Goal: Navigation & Orientation: Understand site structure

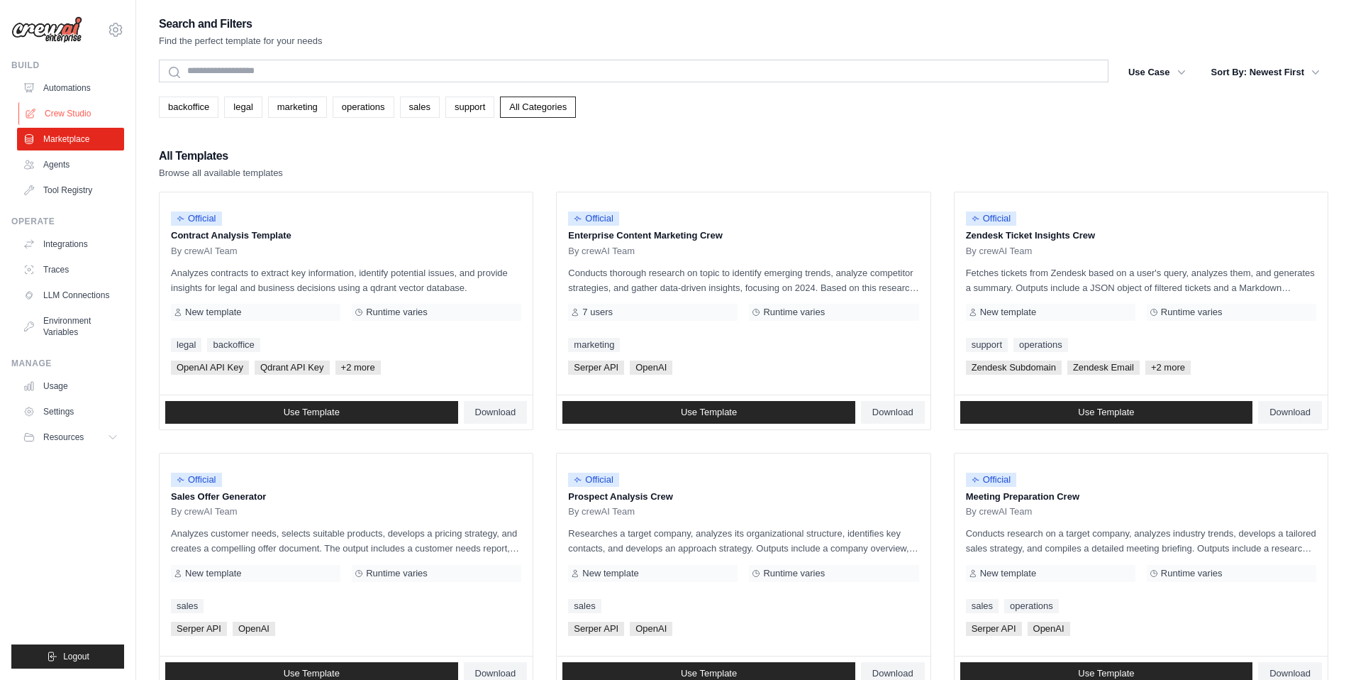
click at [68, 107] on link "Crew Studio" at bounding box center [71, 113] width 107 height 23
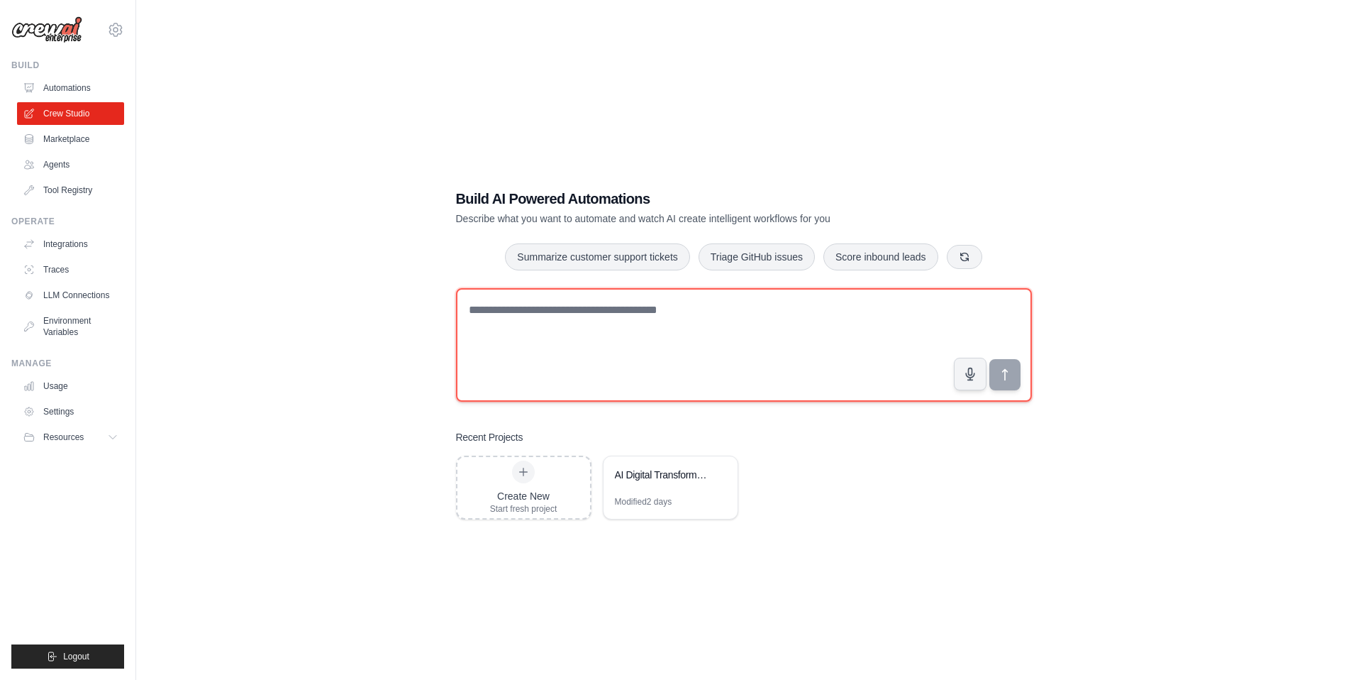
click at [558, 316] on textarea at bounding box center [744, 344] width 576 height 113
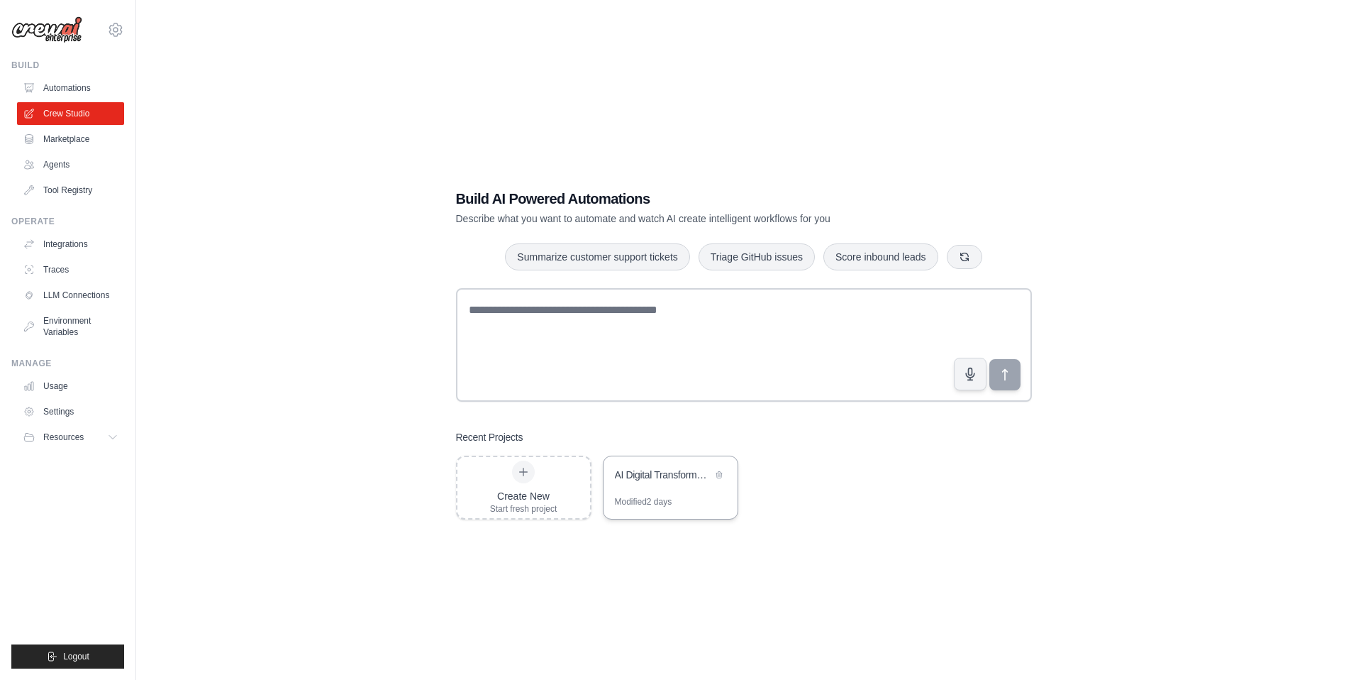
click at [641, 475] on div "AI Digital Transformation Lead Generator" at bounding box center [663, 474] width 97 height 14
click at [58, 387] on link "Usage" at bounding box center [71, 386] width 107 height 23
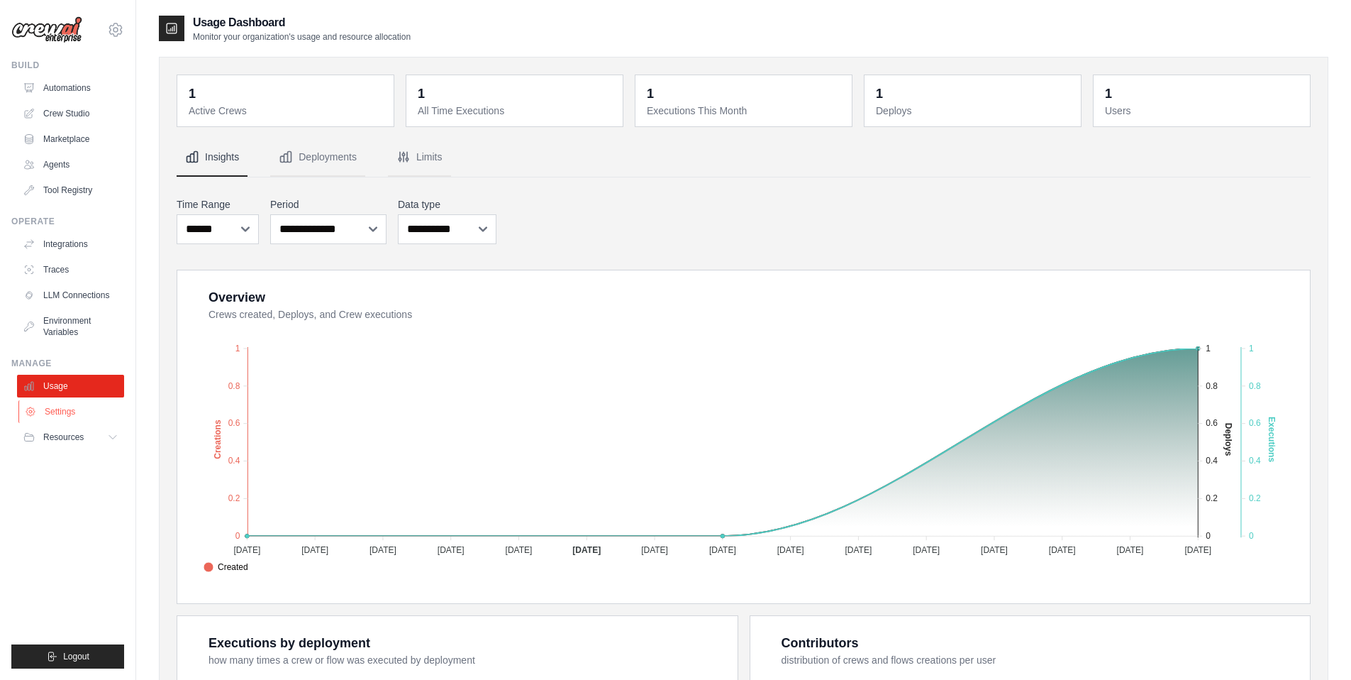
click at [73, 406] on link "Settings" at bounding box center [71, 411] width 107 height 23
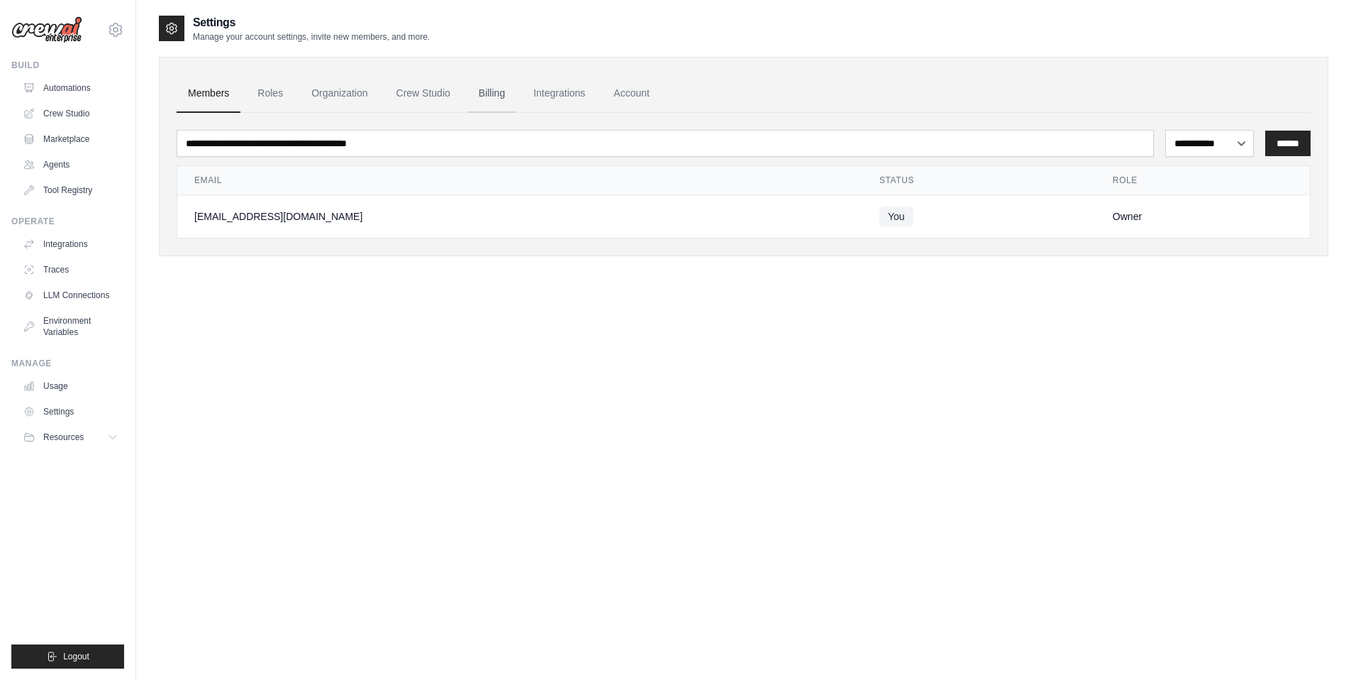
click at [497, 89] on link "Billing" at bounding box center [491, 93] width 49 height 38
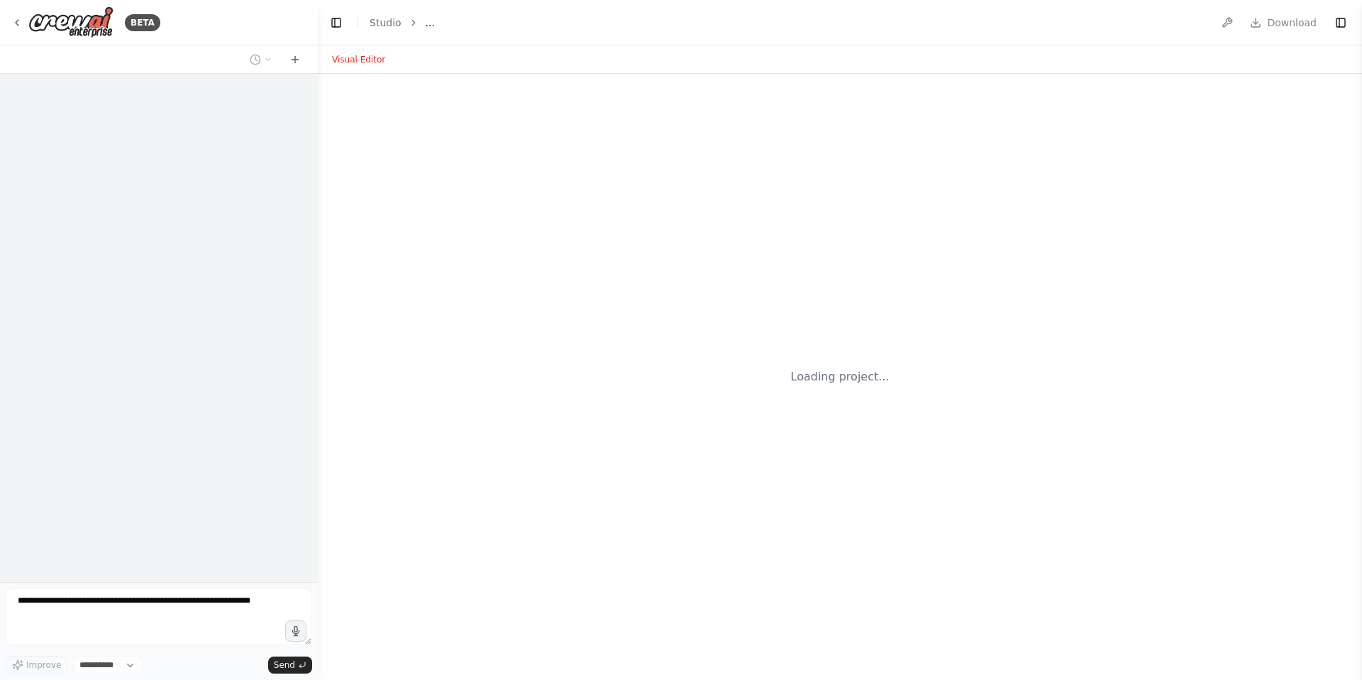
select select "****"
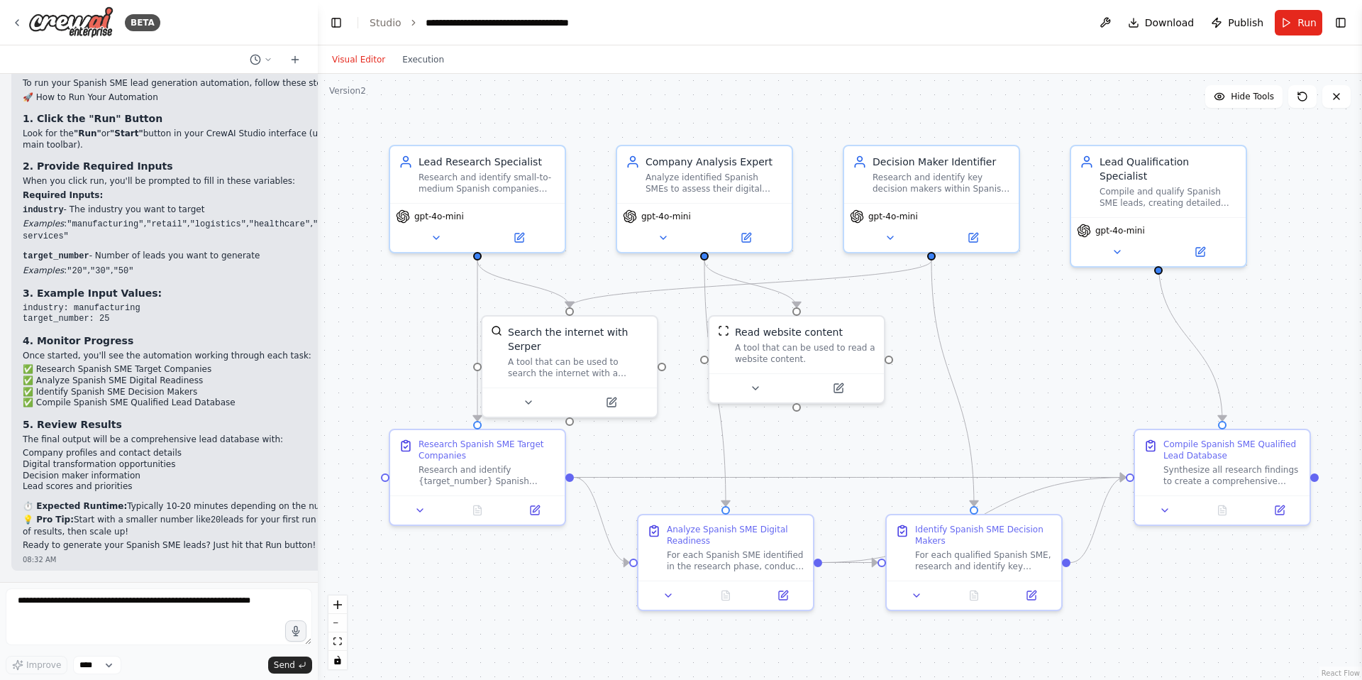
scroll to position [2663, 0]
click at [77, 32] on img at bounding box center [70, 22] width 85 height 32
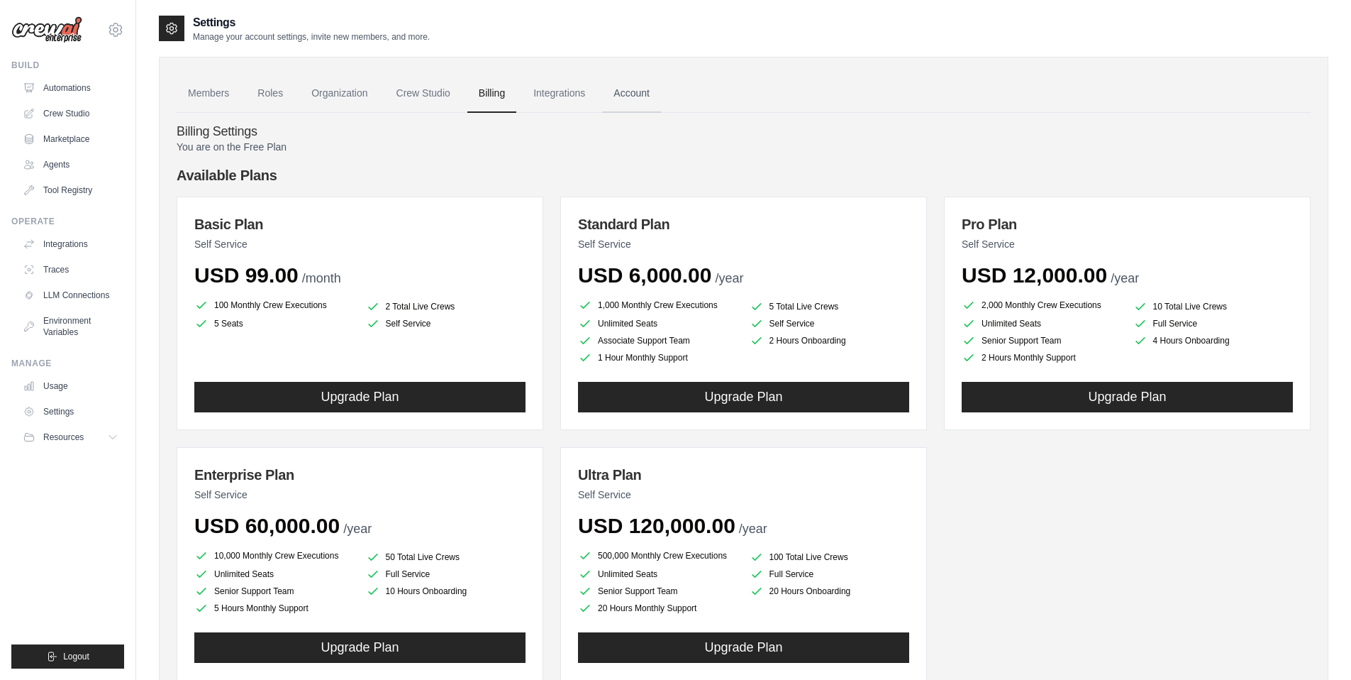
click at [661, 100] on link "Account" at bounding box center [631, 93] width 59 height 38
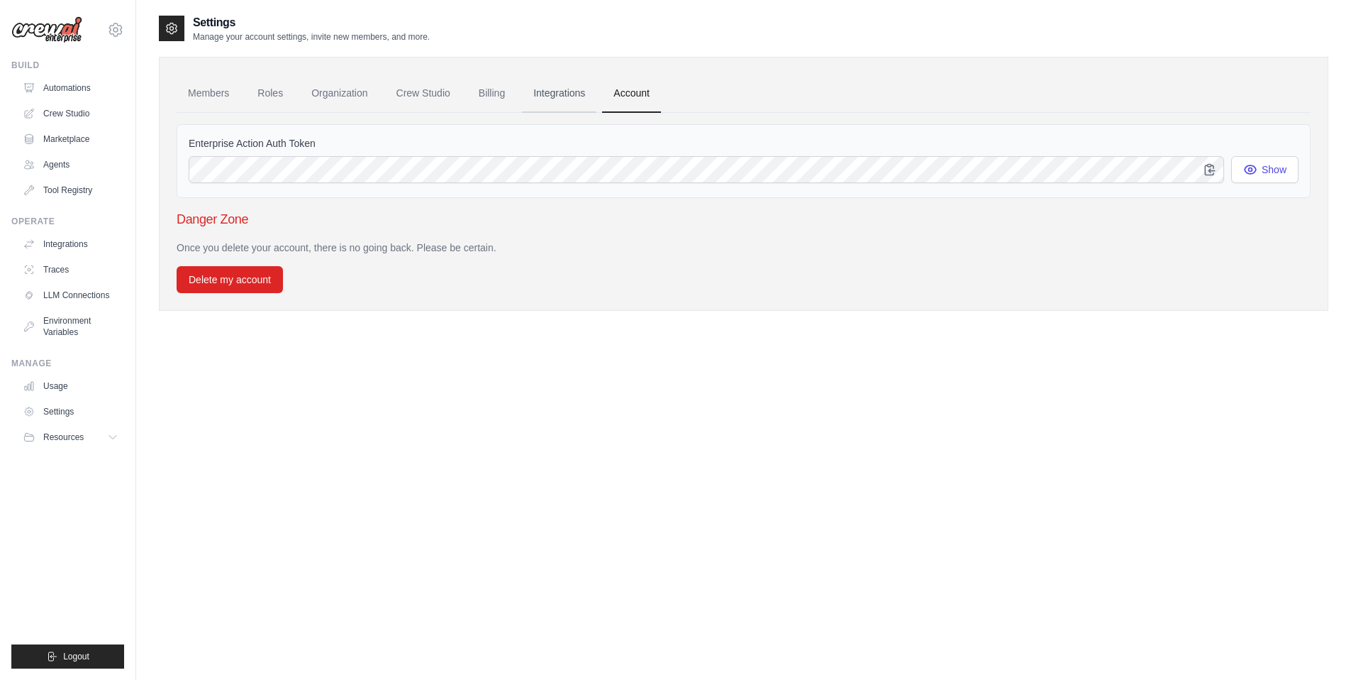
click at [575, 98] on link "Integrations" at bounding box center [559, 93] width 74 height 38
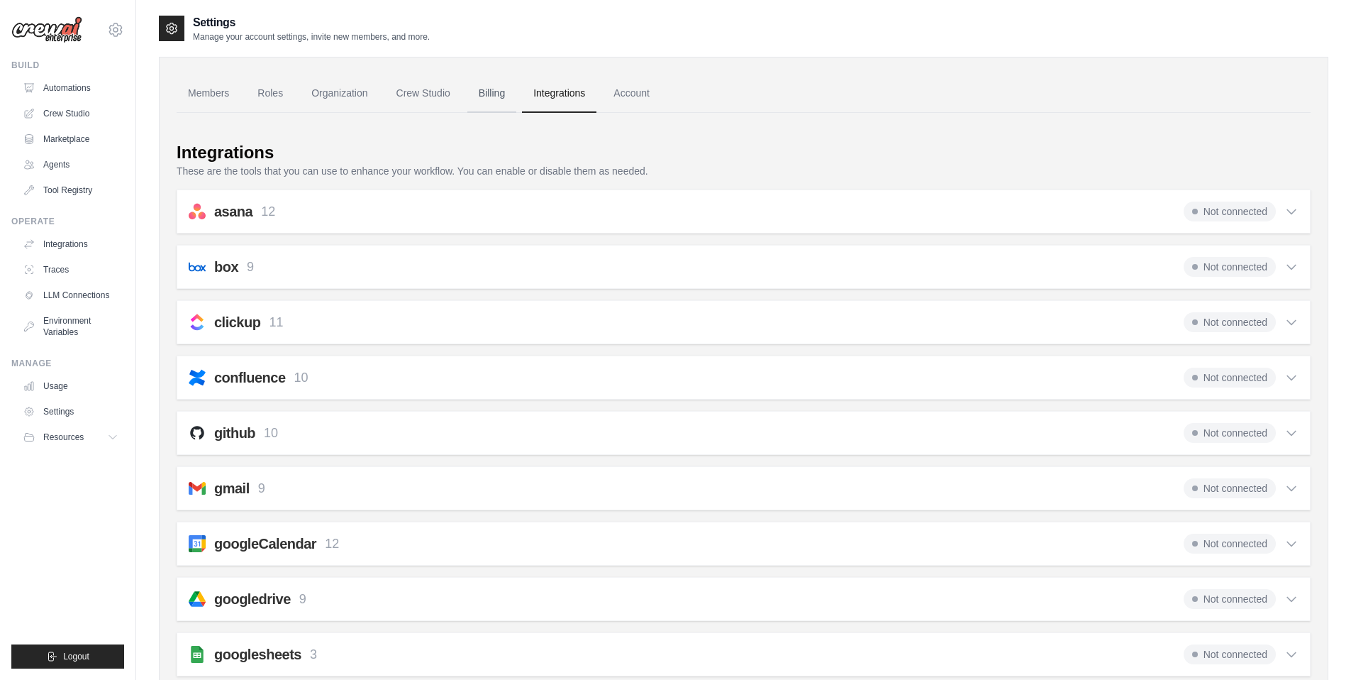
click at [511, 95] on link "Billing" at bounding box center [491, 93] width 49 height 38
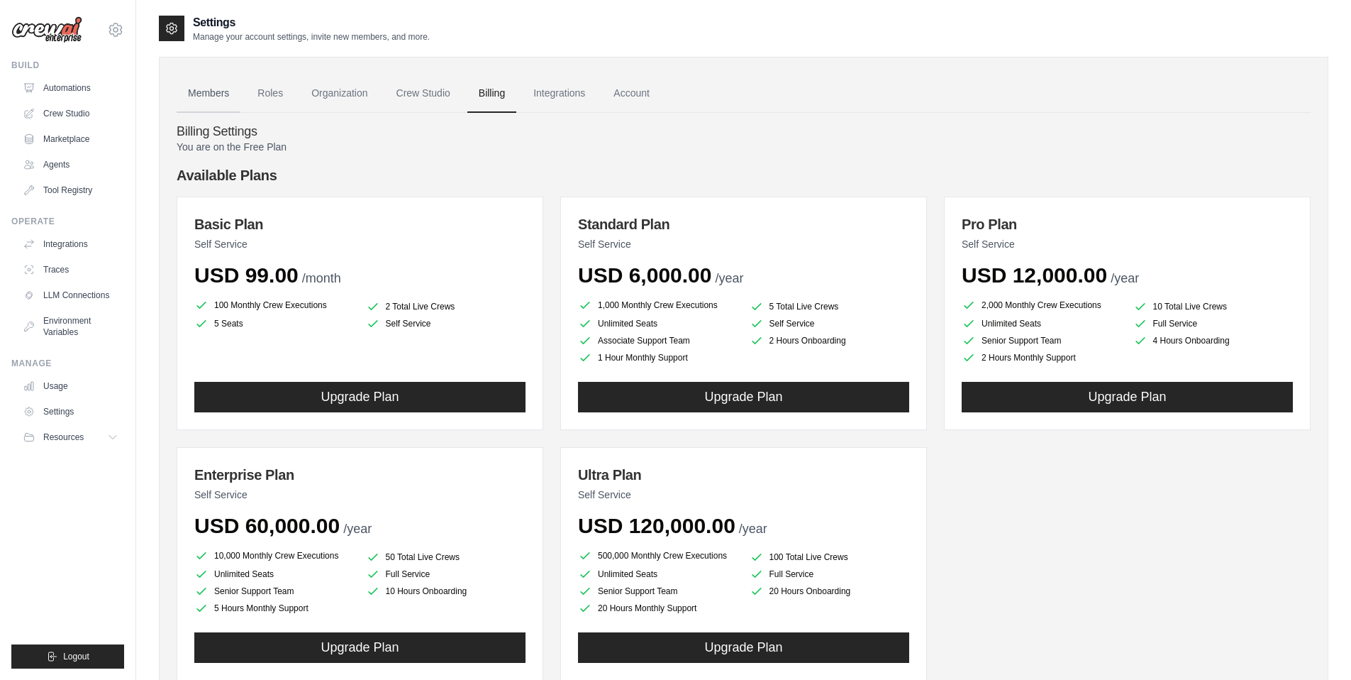
click at [222, 97] on link "Members" at bounding box center [209, 93] width 64 height 38
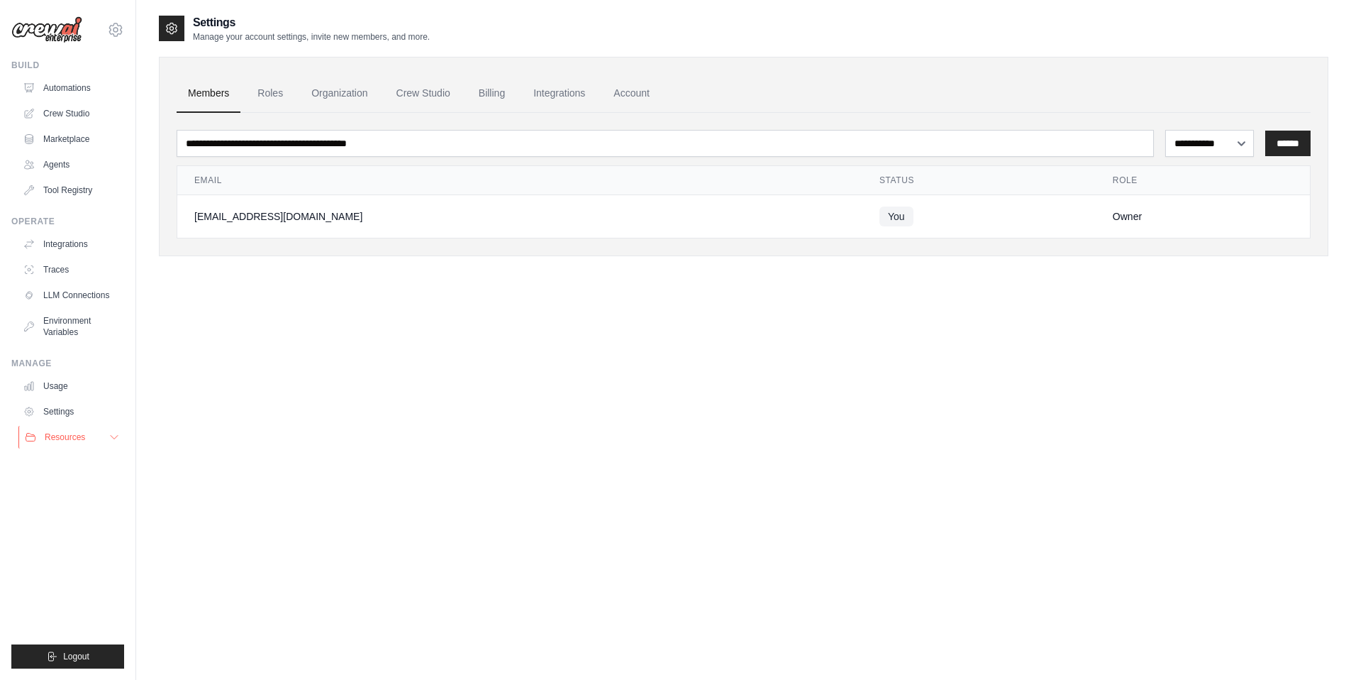
click at [59, 434] on span "Resources" at bounding box center [65, 436] width 40 height 11
click at [66, 193] on link "Tool Registry" at bounding box center [71, 190] width 107 height 23
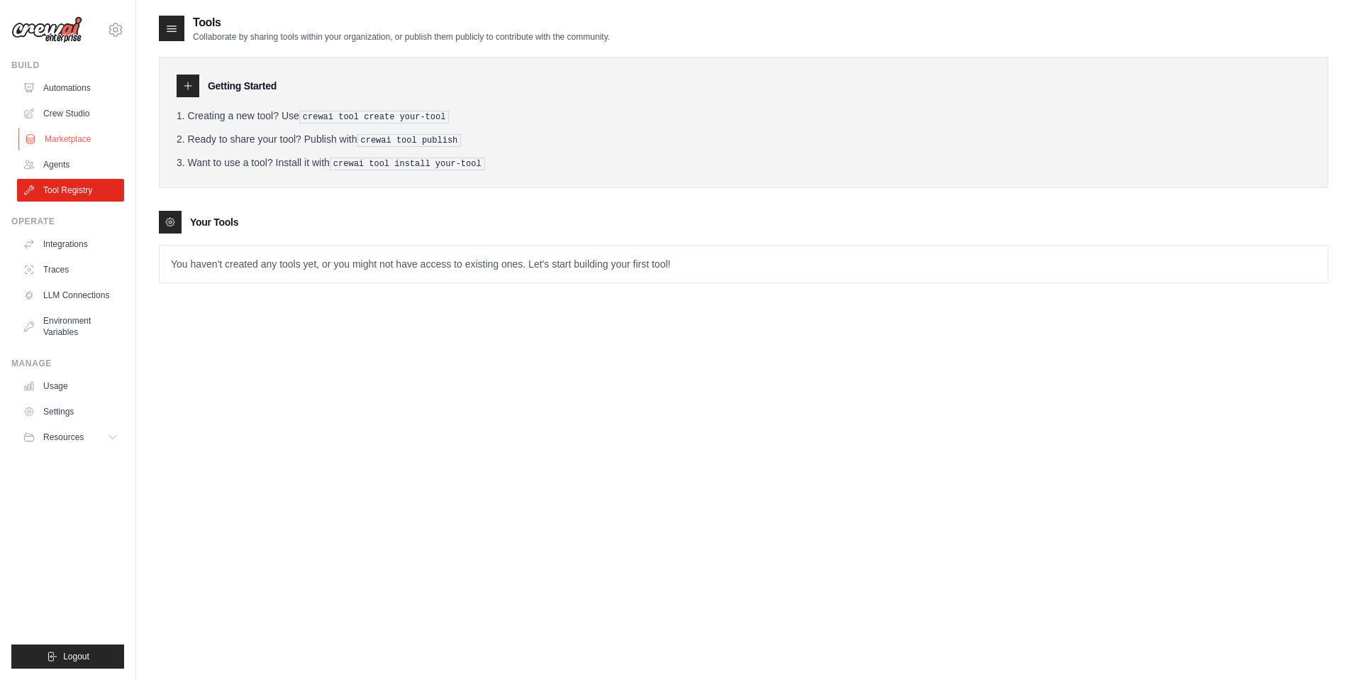
click at [63, 135] on link "Marketplace" at bounding box center [71, 139] width 107 height 23
